Goal: Check status: Verify the current state of an ongoing process or item

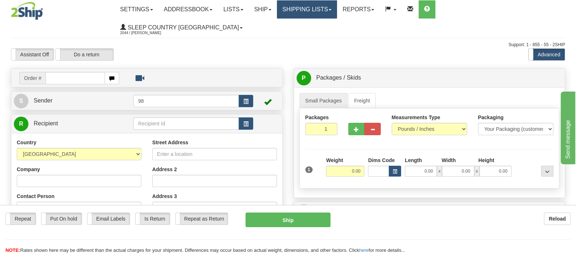
click at [337, 6] on link "Shipping lists" at bounding box center [307, 9] width 60 height 18
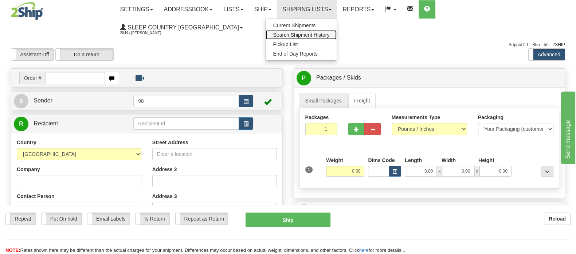
click at [329, 34] on span "Search Shipment History" at bounding box center [301, 35] width 56 height 6
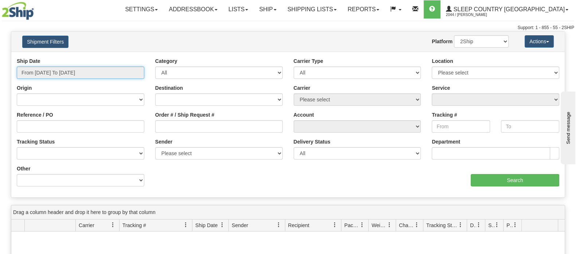
click at [68, 70] on input "From 08/09/2025 To 08/10/2025" at bounding box center [80, 73] width 127 height 12
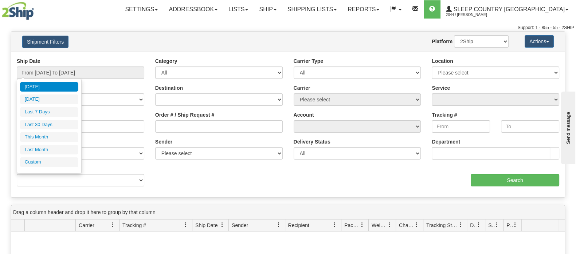
click at [62, 121] on li "Last 30 Days" at bounding box center [49, 125] width 58 height 10
type input "From 07/12/2025 To 08/10/2025"
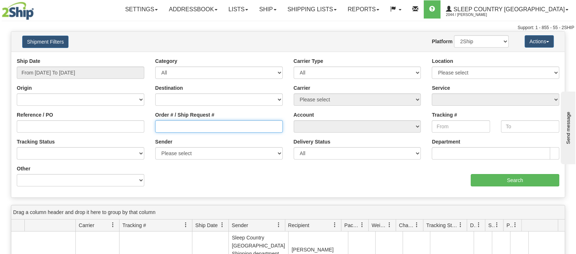
click at [209, 123] on input "Order # / Ship Request #" at bounding box center [218, 127] width 127 height 12
paste input "9002H951721"
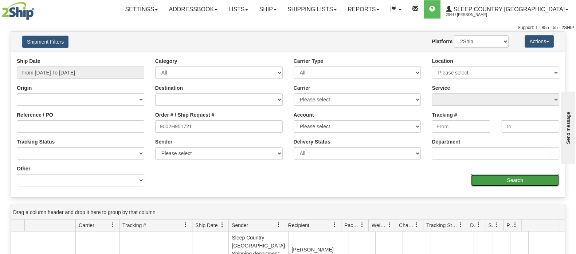
click at [495, 175] on input "Search" at bounding box center [514, 180] width 88 height 12
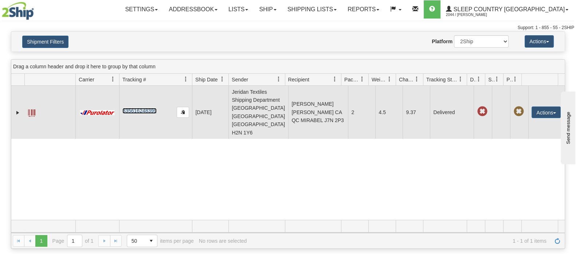
click at [152, 112] on link "335616248399" at bounding box center [139, 111] width 34 height 6
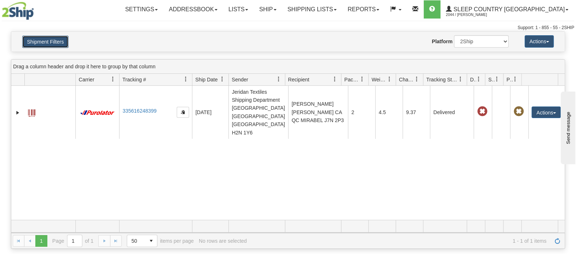
click at [63, 40] on button "Shipment Filters" at bounding box center [45, 42] width 46 height 12
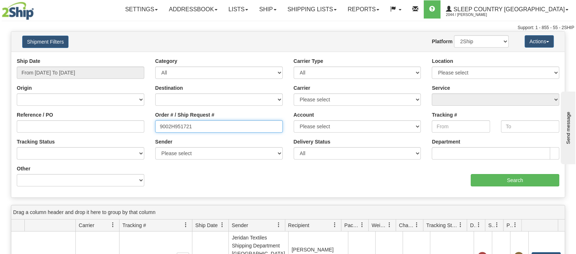
drag, startPoint x: 192, startPoint y: 126, endPoint x: 117, endPoint y: 122, distance: 75.1
click at [117, 58] on div "Reference / PO Order # / Ship Request # 9002H951721 Account Please select Canad…" at bounding box center [287, 58] width 553 height 0
paste input "0H967762"
type input "9000H967762"
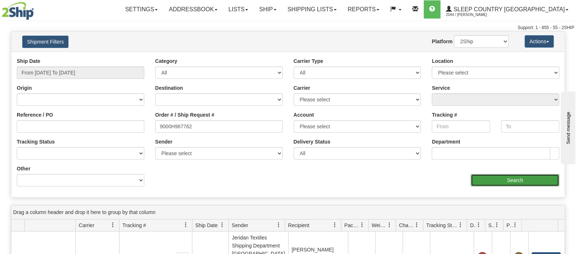
click at [506, 179] on input "Search" at bounding box center [514, 180] width 88 height 12
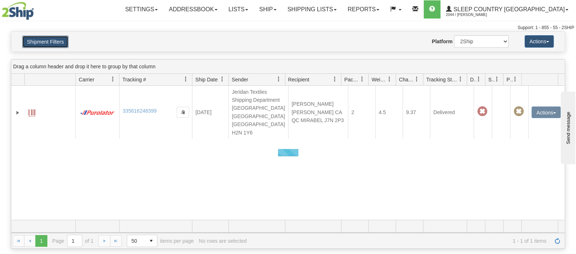
click at [62, 39] on button "Shipment Filters" at bounding box center [45, 42] width 46 height 12
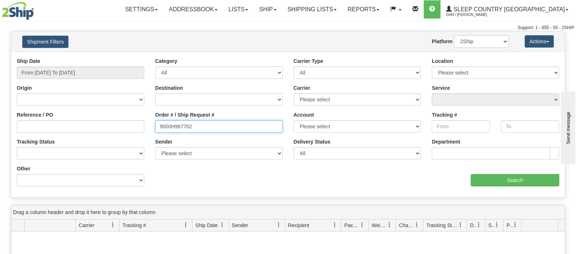
click at [175, 121] on input "9000H967762" at bounding box center [218, 127] width 127 height 12
click at [123, 122] on input "Reference / PO" at bounding box center [80, 127] width 127 height 12
drag, startPoint x: 199, startPoint y: 120, endPoint x: 182, endPoint y: 124, distance: 17.6
click at [182, 124] on div "Order # / Ship Request # 9000H967762" at bounding box center [218, 121] width 127 height 21
drag, startPoint x: 199, startPoint y: 126, endPoint x: 142, endPoint y: 126, distance: 57.9
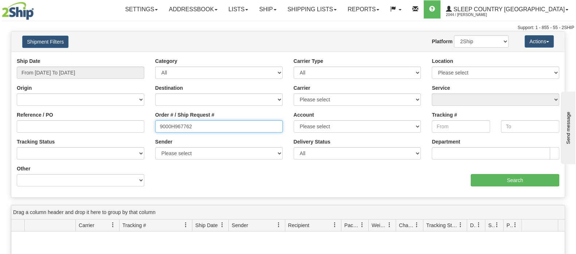
click at [142, 58] on div "Reference / PO Order # / Ship Request # 9000H967762 Account Please select Canad…" at bounding box center [287, 58] width 553 height 0
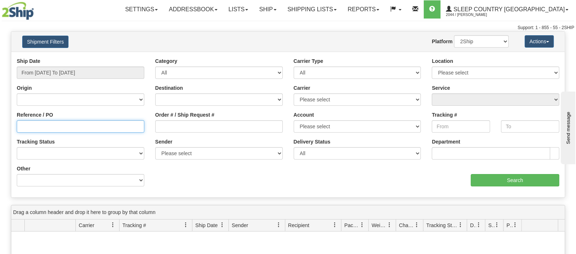
click at [135, 129] on input "Reference / PO" at bounding box center [80, 127] width 127 height 12
click at [204, 126] on input "Order # / Ship Request #" at bounding box center [218, 127] width 127 height 12
paste input "9002H977772"
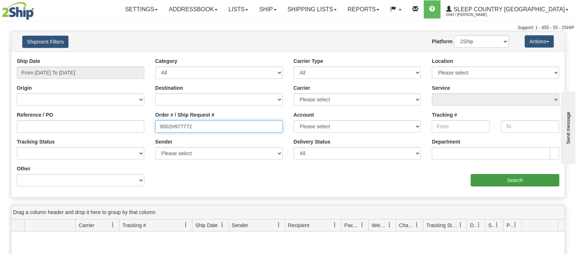
type input "9002H977772"
click at [491, 182] on input "Search" at bounding box center [514, 180] width 88 height 12
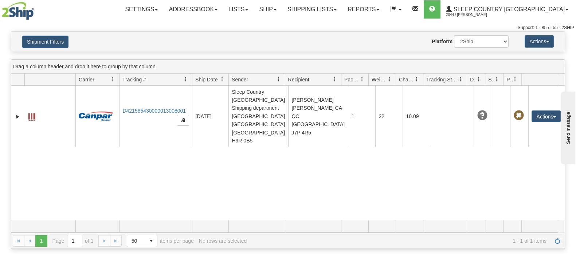
click at [287, 169] on div "31430507 2044 D421585430000013008001 08/10/2025 08/10/2025 08:28:51 AM Sleep Co…" at bounding box center [287, 153] width 553 height 134
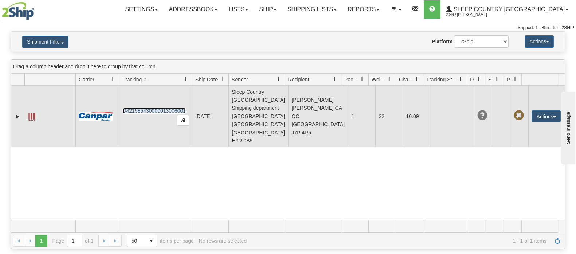
click at [173, 108] on link "D421585430000013008001" at bounding box center [153, 111] width 63 height 6
